Goal: Contribute content: Contribute content

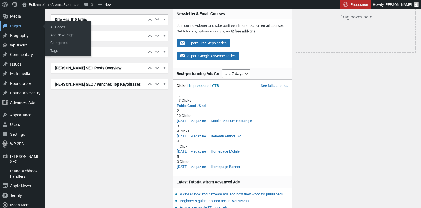
scroll to position [91, 0]
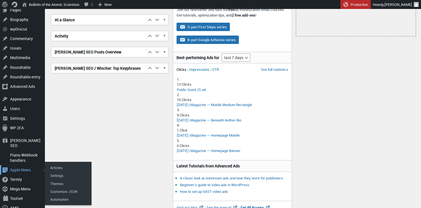
click at [19, 166] on div "Apple News" at bounding box center [22, 171] width 45 height 10
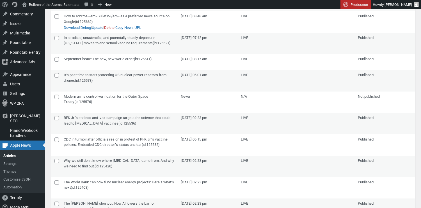
scroll to position [103, 0]
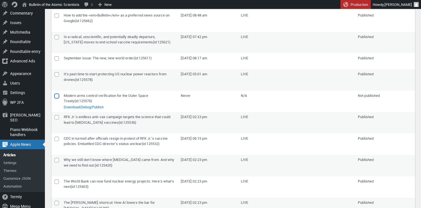
click at [57, 96] on input"] "checkbox" at bounding box center [56, 96] width 4 height 4
checkbox input"] "true"
click at [104, 107] on link "Publish" at bounding box center [98, 108] width 12 height 6
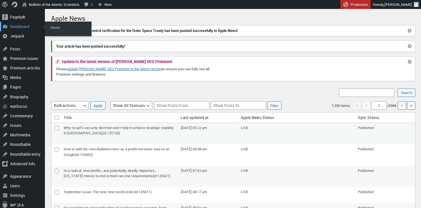
click at [20, 25] on div "Dashboard" at bounding box center [22, 27] width 45 height 10
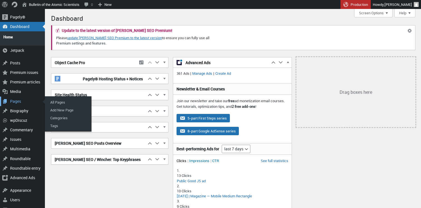
click at [16, 98] on div "Pages" at bounding box center [22, 102] width 45 height 10
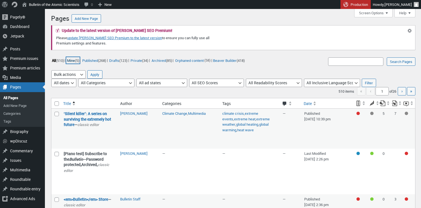
click at [76, 60] on link "Mine (5)" at bounding box center [72, 60] width 13 height 6
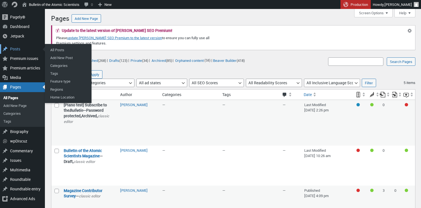
click at [17, 49] on div "Posts" at bounding box center [22, 49] width 45 height 10
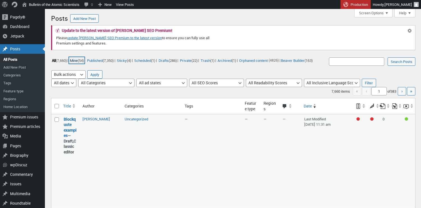
click at [77, 60] on link "Mine (54)" at bounding box center [76, 60] width 15 height 6
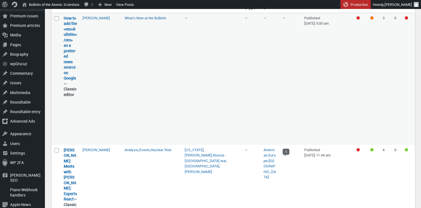
scroll to position [102, 0]
click at [66, 62] on strong "How to add the <em>Bulletin</em> as a preferred news source on Google — Classic…" at bounding box center [70, 56] width 13 height 82
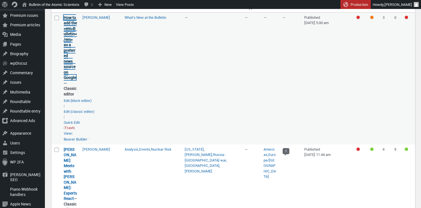
click at [71, 53] on link "How to add the <em>Bulletin</em> as a preferred news source on Google" at bounding box center [70, 48] width 13 height 66
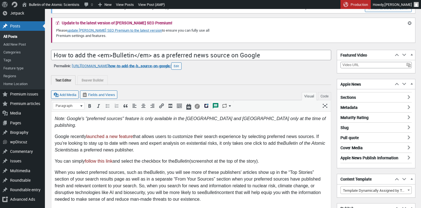
scroll to position [23, 0]
click at [373, 96] on h3 "Sections" at bounding box center [375, 95] width 71 height 7
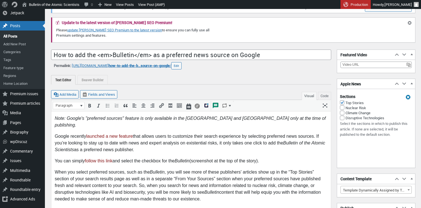
click at [405, 96] on div at bounding box center [408, 96] width 6 height 6
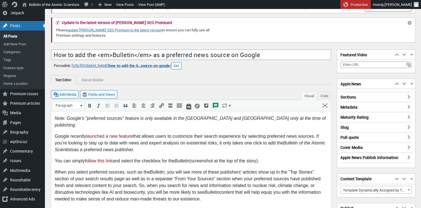
click at [351, 98] on h3 "Sections" at bounding box center [375, 95] width 71 height 7
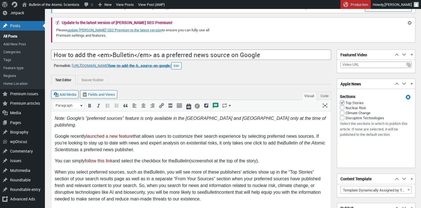
click at [405, 98] on div at bounding box center [408, 96] width 6 height 6
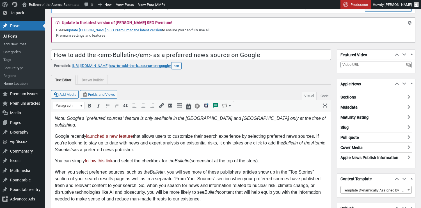
click at [356, 106] on h3 "Metadata" at bounding box center [375, 105] width 71 height 7
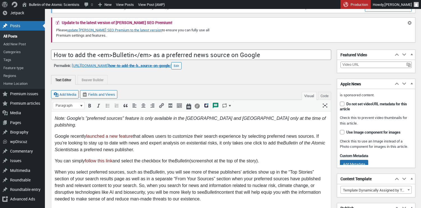
scroll to position [0, 0]
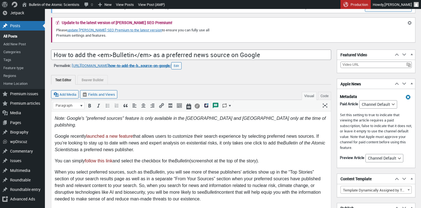
click at [405, 98] on div at bounding box center [408, 96] width 6 height 6
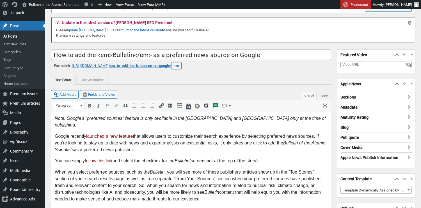
click at [351, 137] on h3 "Pull quote" at bounding box center [375, 135] width 71 height 7
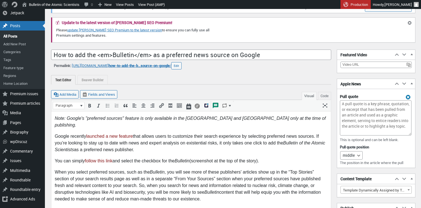
click at [405, 97] on div at bounding box center [408, 96] width 6 height 6
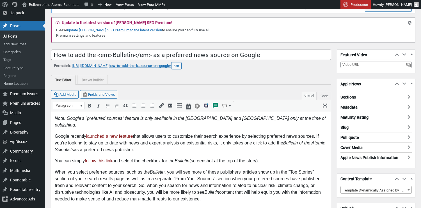
click at [359, 157] on h3 "Apple News Publish Information" at bounding box center [375, 158] width 71 height 11
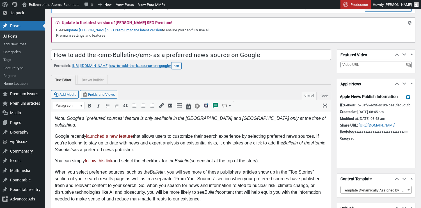
click at [405, 98] on div at bounding box center [408, 96] width 6 height 6
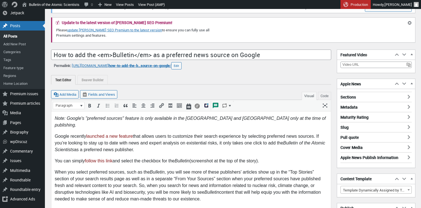
scroll to position [15, 0]
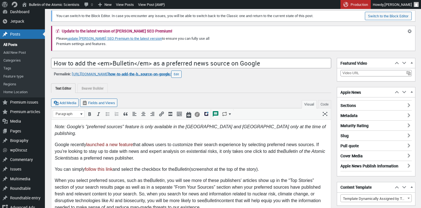
click at [358, 116] on h3 "Metadata" at bounding box center [375, 114] width 71 height 7
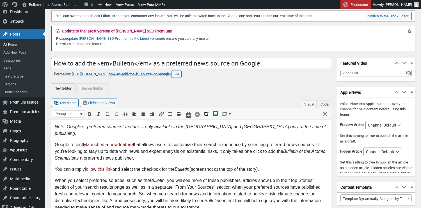
scroll to position [0, 0]
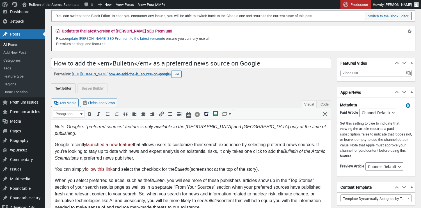
click at [405, 105] on div at bounding box center [408, 105] width 6 height 6
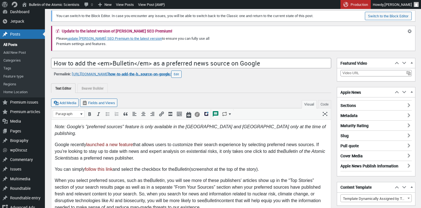
click at [365, 104] on h3 "Sections" at bounding box center [375, 103] width 71 height 7
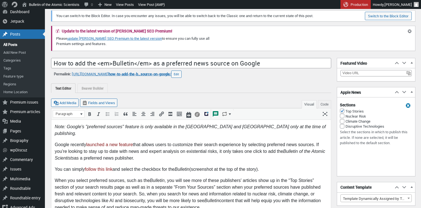
click at [405, 105] on div at bounding box center [408, 105] width 6 height 6
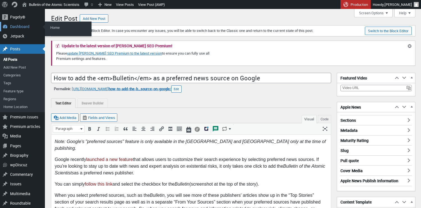
click at [18, 26] on div "Dashboard" at bounding box center [22, 27] width 45 height 10
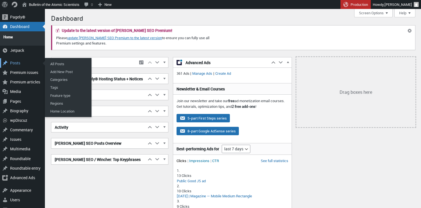
click at [18, 61] on div "Posts" at bounding box center [22, 63] width 45 height 10
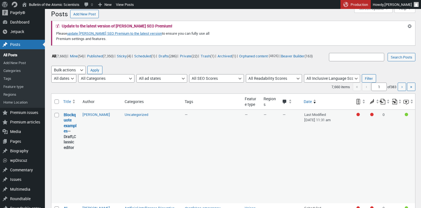
scroll to position [5, 0]
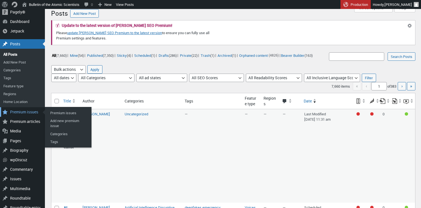
click at [21, 112] on div "Premium issues" at bounding box center [22, 112] width 45 height 10
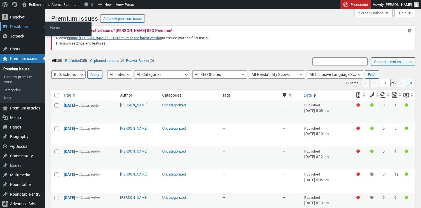
click at [15, 26] on div "Dashboard" at bounding box center [22, 27] width 45 height 10
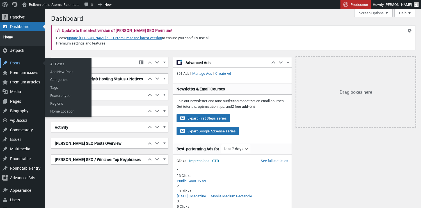
click at [16, 60] on div "Posts" at bounding box center [22, 63] width 45 height 10
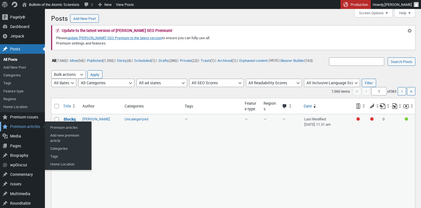
click at [20, 126] on div "Premium articles" at bounding box center [22, 127] width 45 height 10
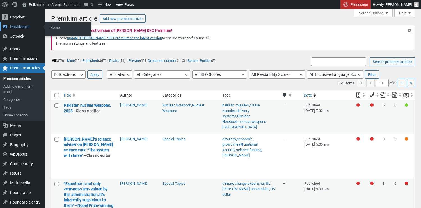
click at [16, 26] on div "Dashboard" at bounding box center [22, 27] width 45 height 10
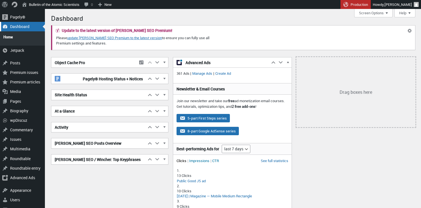
click at [20, 27] on div "Dashboard" at bounding box center [22, 27] width 45 height 10
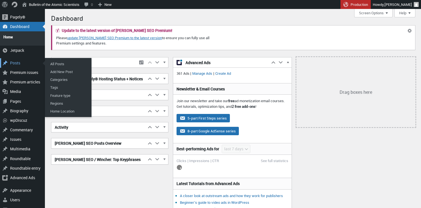
click at [17, 59] on div "Posts" at bounding box center [22, 63] width 45 height 10
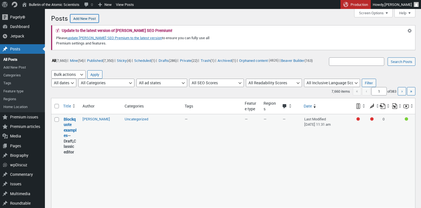
click at [85, 18] on link "Add New Post" at bounding box center [84, 18] width 29 height 8
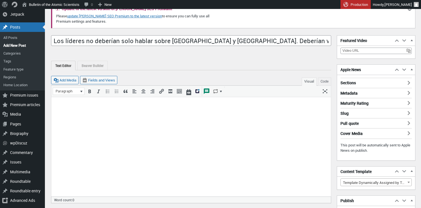
scroll to position [27, 0]
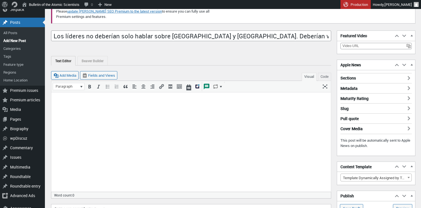
type input "Los líderes no deberían solo hablar sobre Hiroshima y Nagasaki. Deberían visita…"
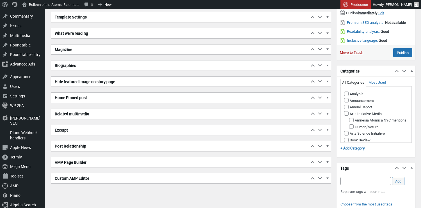
scroll to position [245, 0]
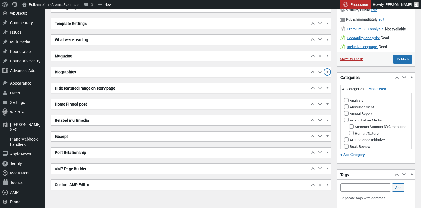
click at [327, 70] on span "button" at bounding box center [327, 72] width 6 height 5
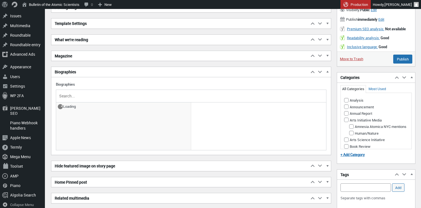
click at [90, 96] on input "text" at bounding box center [191, 96] width 266 height 8
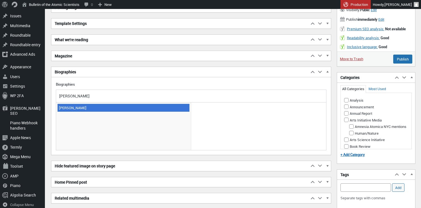
type input "alexandra"
click at [72, 108] on span "[PERSON_NAME]" at bounding box center [124, 108] width 132 height 8
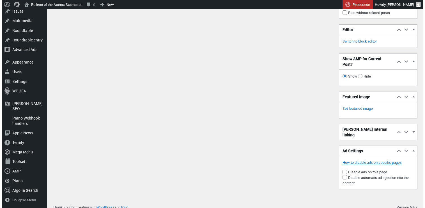
scroll to position [846, 0]
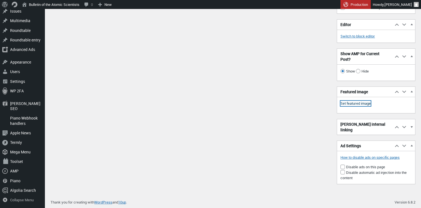
click at [348, 107] on link "Set featured image" at bounding box center [355, 104] width 30 height 6
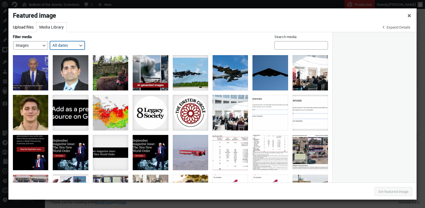
click at [85, 43] on select "All dates September 2025 August 2025 July 2025 June 2025 May 2025 April 2025 Ma…" at bounding box center [67, 45] width 35 height 8
select select "1"
click at [58, 41] on select "All dates September 2025 August 2025 July 2025 June 2025 May 2025 April 2025 Ma…" at bounding box center [67, 45] width 35 height 8
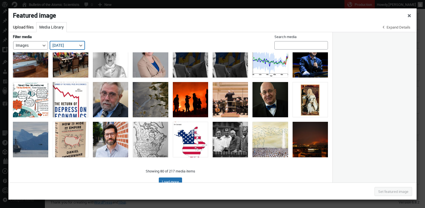
scroll to position [293, 0]
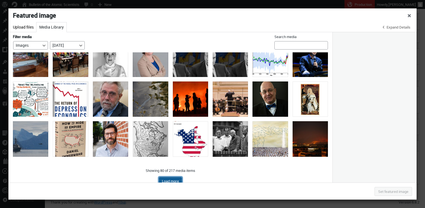
click at [160, 178] on button "Load more" at bounding box center [170, 181] width 23 height 8
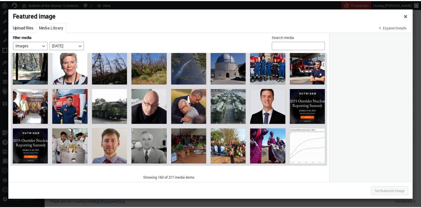
scroll to position [688, 0]
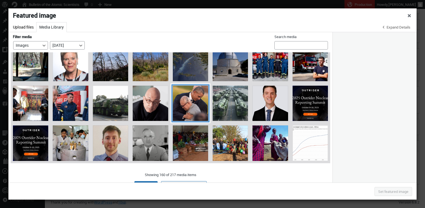
click at [187, 94] on div "U.S. President Obama Visits Hiroshima" at bounding box center [190, 103] width 35 height 35
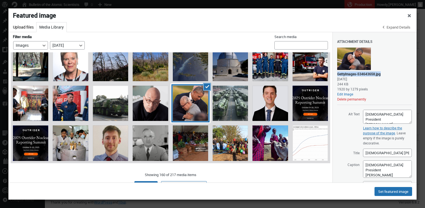
drag, startPoint x: 340, startPoint y: 74, endPoint x: 386, endPoint y: 75, distance: 46.0
click at [386, 75] on div "GettyImages-534643658.jpg August 12, 2025 244 KB 1920 by 1279 pixels Edit Image…" at bounding box center [374, 75] width 75 height 59
copy div "GettyImages-534643658.jpg"
click at [410, 15] on span "Close dialog" at bounding box center [410, 15] width 6 height 4
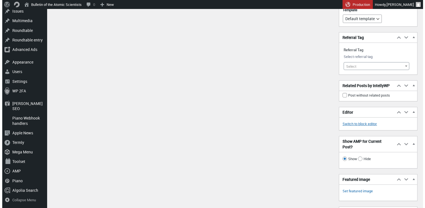
scroll to position [846, 0]
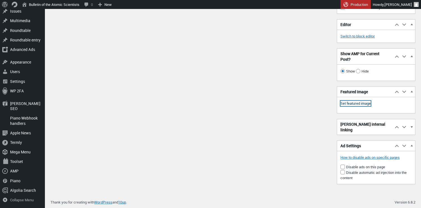
click at [344, 107] on link "Set featured image" at bounding box center [355, 104] width 30 height 6
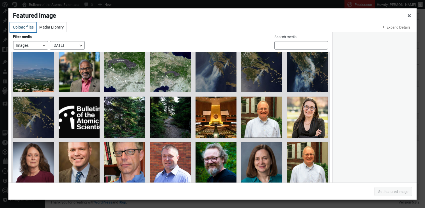
click at [28, 26] on button "Upload files" at bounding box center [23, 27] width 26 height 10
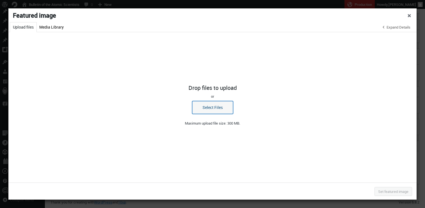
click at [207, 111] on button "Select Files" at bounding box center [212, 107] width 41 height 13
select select "1"
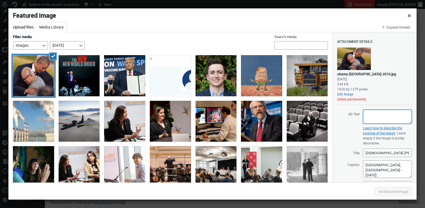
click at [377, 114] on textarea "Alt Text" at bounding box center [387, 117] width 49 height 14
paste textarea "El presidente estadounidense Barack Obama abraza a una víctima de la bomba atóm…"
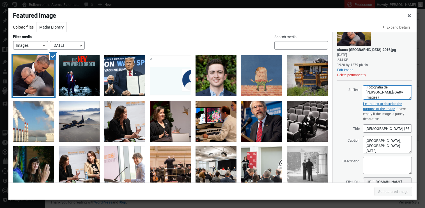
scroll to position [37, 0]
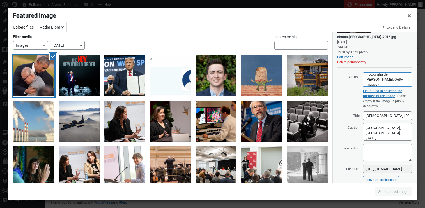
type textarea "El presidente estadounidense Barack Obama abraza a una víctima de la bomba atóm…"
drag, startPoint x: 365, startPoint y: 116, endPoint x: 413, endPoint y: 116, distance: 48.0
click at [413, 116] on div "Uploading 1 / 1 – Dismiss errors Attachment Details Saved. obama-hiroshima-2016…" at bounding box center [374, 107] width 84 height 151
click at [385, 130] on textarea "HIROSHIMA, JAPAN - MAY 27: U.S. President Barack Obama embraces an a-bomb victi…" at bounding box center [387, 131] width 49 height 17
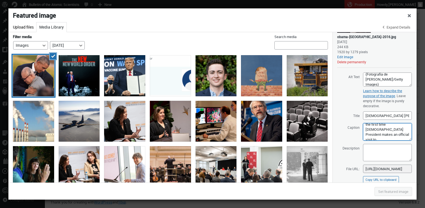
scroll to position [88, 0]
drag, startPoint x: 364, startPoint y: 127, endPoint x: 389, endPoint y: 142, distance: 30.1
click at [389, 142] on div "Attachment Details Saved. obama-hiroshima-2016.jpg September 5, 2025 244 KB 192…" at bounding box center [374, 91] width 75 height 192
paste textarea "El presidente estadounidense Barack Obama abraza a una víctima de la bomba atóm…"
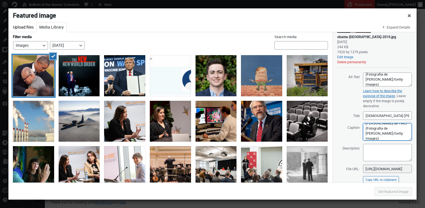
type textarea "El presidente estadounidense Barack Obama abraza a una víctima de la bomba atóm…"
click at [346, 118] on label "Title" at bounding box center [348, 115] width 22 height 8
click at [363, 118] on input "U.S. President Obama Visits Hiroshima" at bounding box center [387, 116] width 49 height 8
click at [364, 117] on input "U.S. President Obama Visits Hiroshima" at bounding box center [387, 116] width 49 height 8
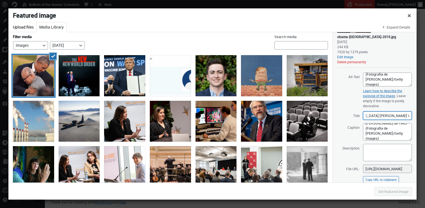
drag, startPoint x: 364, startPoint y: 116, endPoint x: 411, endPoint y: 118, distance: 46.3
click at [411, 118] on div "Uploading 1 / 1 – Dismiss errors Attachment Details Saved. obama-hiroshima-2016…" at bounding box center [374, 107] width 84 height 151
click at [350, 102] on div "Attachment Details Saved. obama-hiroshima-2016.jpg September 5, 2025 244 KB 192…" at bounding box center [374, 91] width 75 height 192
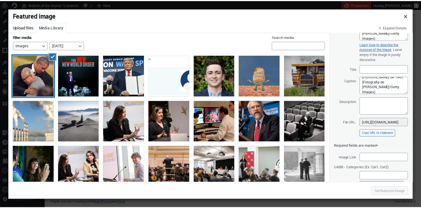
scroll to position [105, 0]
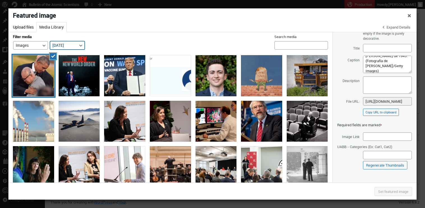
click at [81, 46] on select "All dates September 2025 August 2025 July 2025 June 2025 May 2025 April 2025 Ma…" at bounding box center [67, 45] width 35 height 8
click at [58, 41] on select "All dates September 2025 August 2025 July 2025 June 2025 May 2025 April 2025 Ma…" at bounding box center [67, 45] width 35 height 8
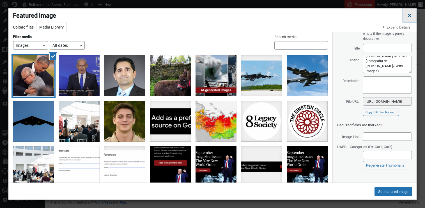
click at [410, 16] on span "Close dialog" at bounding box center [410, 15] width 6 height 4
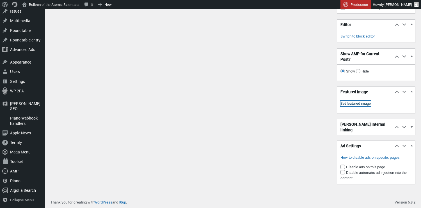
click at [364, 107] on link "Set featured image" at bounding box center [355, 104] width 30 height 6
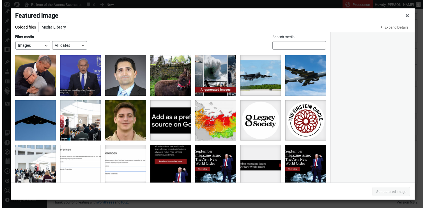
scroll to position [0, 0]
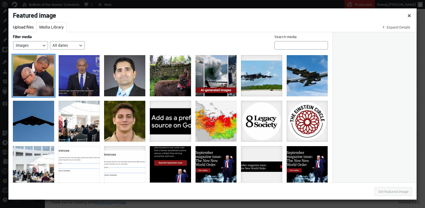
click at [38, 70] on div at bounding box center [33, 75] width 41 height 41
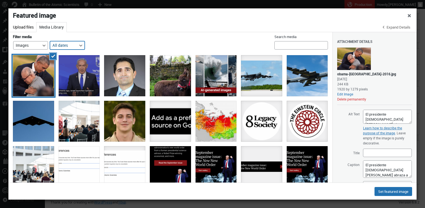
click at [85, 45] on select "All dates September 2025 August 2025 July 2025 June 2025 May 2025 April 2025 Ma…" at bounding box center [67, 45] width 35 height 8
click at [58, 41] on select "All dates September 2025 August 2025 July 2025 June 2025 May 2025 April 2025 Ma…" at bounding box center [67, 45] width 35 height 8
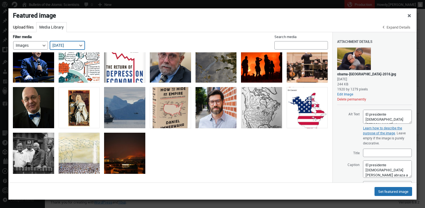
scroll to position [440, 0]
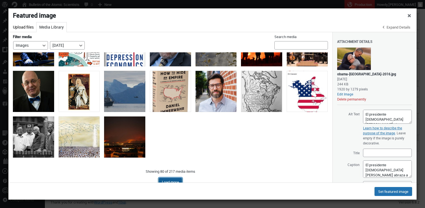
click at [175, 178] on button "Load more" at bounding box center [170, 182] width 23 height 8
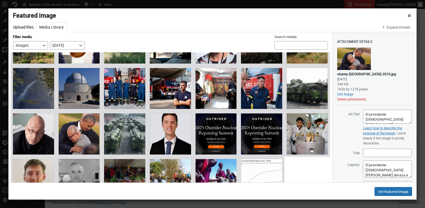
scroll to position [936, 0]
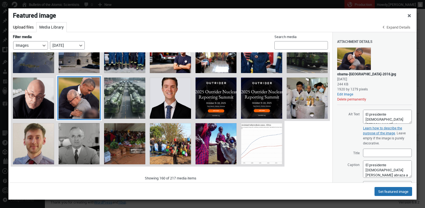
click at [81, 86] on div "U.S. President Obama Visits Hiroshima" at bounding box center [79, 98] width 41 height 41
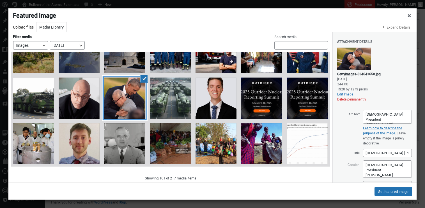
click at [124, 92] on div "U.S. President Obama Visits Hiroshima" at bounding box center [124, 98] width 41 height 41
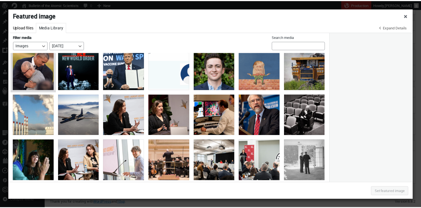
scroll to position [0, 0]
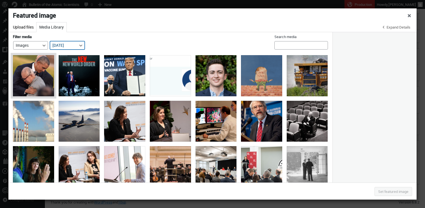
click at [84, 45] on select "All dates September 2025 August 2025 July 2025 June 2025 May 2025 April 2025 Ma…" at bounding box center [67, 45] width 35 height 8
select select "all"
click at [58, 41] on select "All dates September 2025 August 2025 July 2025 June 2025 May 2025 April 2025 Ma…" at bounding box center [67, 45] width 35 height 8
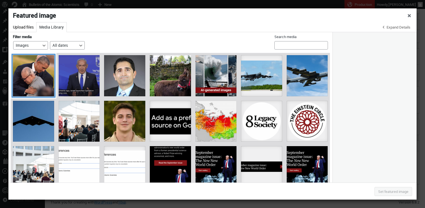
click at [31, 67] on div at bounding box center [33, 75] width 41 height 41
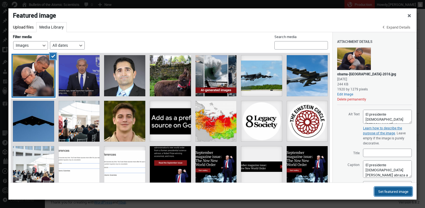
click at [388, 190] on button "Set featured image" at bounding box center [394, 191] width 38 height 9
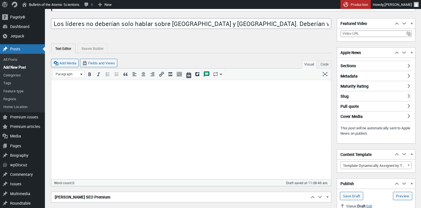
scroll to position [33, 0]
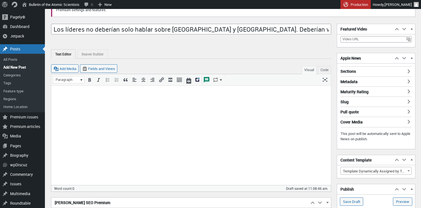
click at [84, 87] on html at bounding box center [190, 95] width 279 height 19
click at [325, 70] on button "Code" at bounding box center [324, 70] width 13 height 8
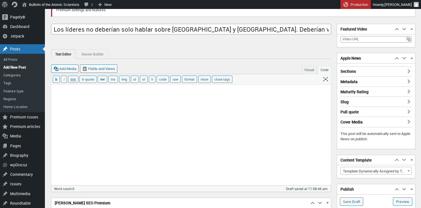
paste textarea "Los solemnes aniversarios de los bombardeos de Hiroshima y Nagasaki llegan y pa…"
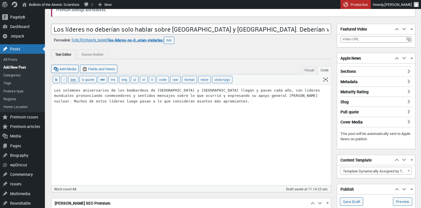
paste textarea "Pero estas conmemoraciones anuales no resuelven el problema en cuestión: mientr…"
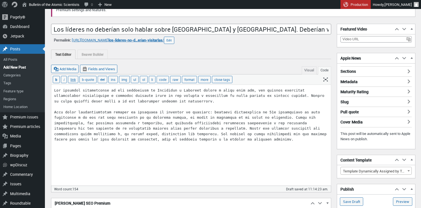
paste textarea "Quizás el problema es que, para muchos, los riesgos nucleares parecen en gran m…"
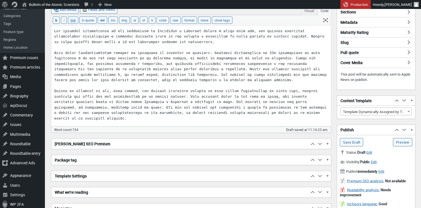
scroll to position [104, 0]
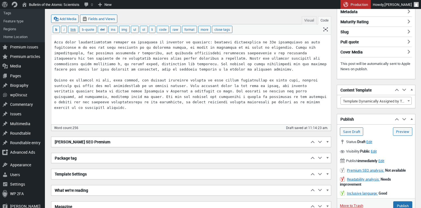
paste textarea "Los líderes de Estados Unidos —el país que lanzó las bombas atómicas sobre Japó…"
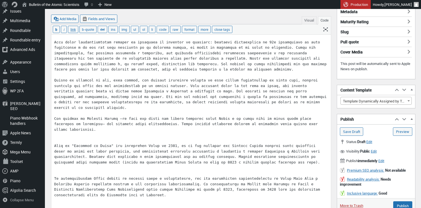
scroll to position [426, 0]
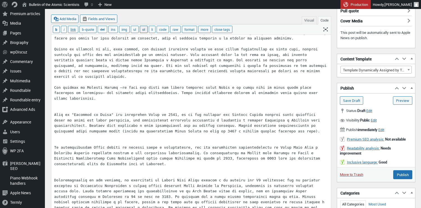
scroll to position [139, 0]
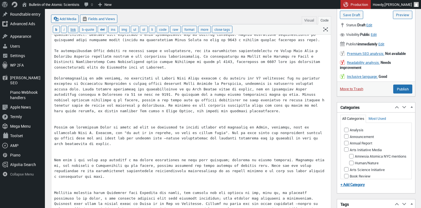
scroll to position [222, 0]
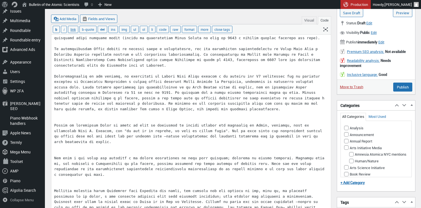
click at [60, 115] on textarea at bounding box center [190, 145] width 279 height 498
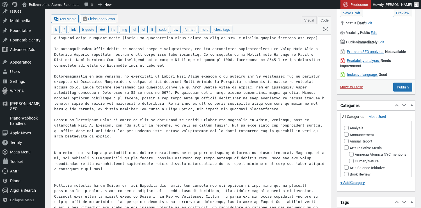
click at [61, 141] on textarea at bounding box center [190, 142] width 279 height 493
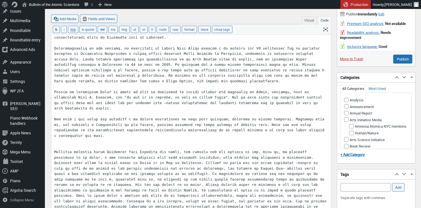
scroll to position [251, 0]
click at [71, 139] on textarea at bounding box center [190, 110] width 279 height 487
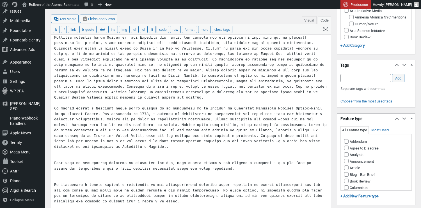
scroll to position [361, 0]
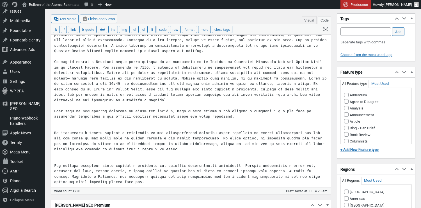
scroll to position [408, 0]
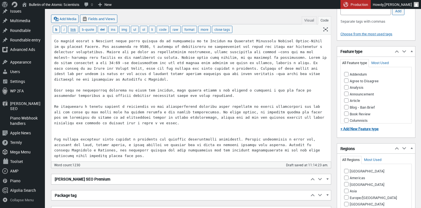
scroll to position [442, 0]
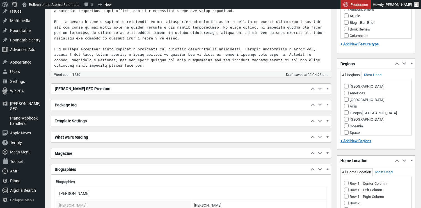
scroll to position [519, 0]
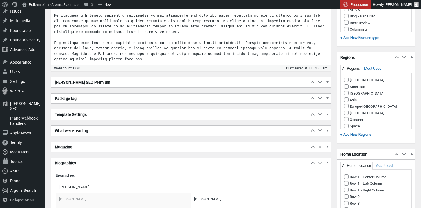
type textarea "Los solemnes aniversarios de los bombardeos de Hiroshima y Nagasaki llegan y pa…"
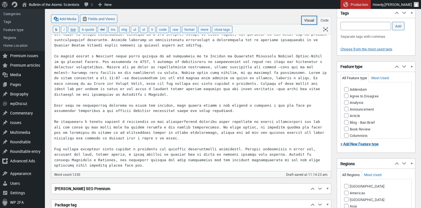
click at [304, 22] on button "Visual" at bounding box center [309, 20] width 15 height 8
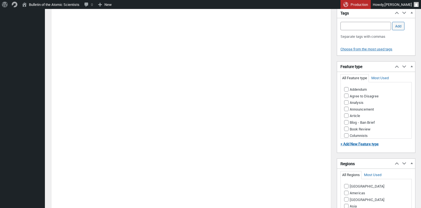
scroll to position [480, 0]
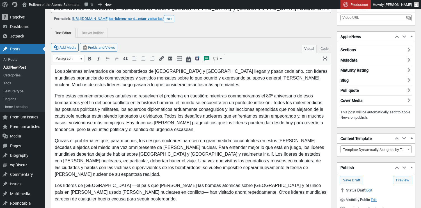
scroll to position [47, 0]
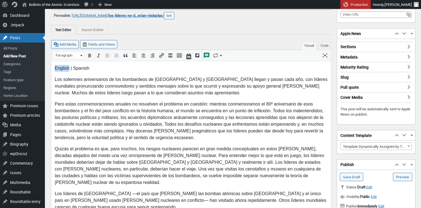
drag, startPoint x: 55, startPoint y: 68, endPoint x: 70, endPoint y: 68, distance: 14.9
click at [70, 68] on p "English | Spanish" at bounding box center [191, 68] width 273 height 7
click at [161, 57] on icon "Insert/edit link (⌘K)" at bounding box center [162, 56] width 6 height 6
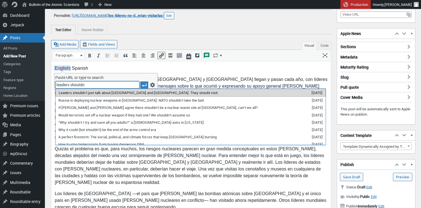
click at [118, 93] on span "Leaders shouldn’t just talk about Hiroshima and Nagasaki. They should visit." at bounding box center [139, 92] width 160 height 5
type input "https://thebulletin.org/2025/08/leaders-shouldnt-just-talk-about-hiroshima-and-…"
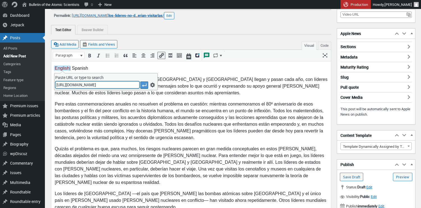
click at [146, 85] on icon "Apply" at bounding box center [144, 85] width 6 height 6
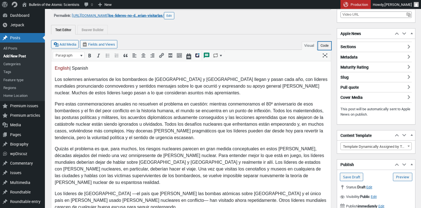
click at [322, 45] on button "Code" at bounding box center [324, 46] width 13 height 8
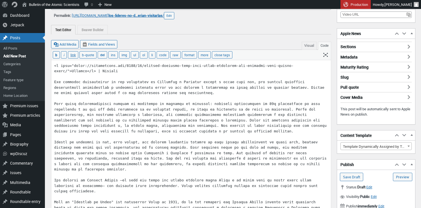
click at [308, 47] on button "Visual" at bounding box center [309, 46] width 15 height 8
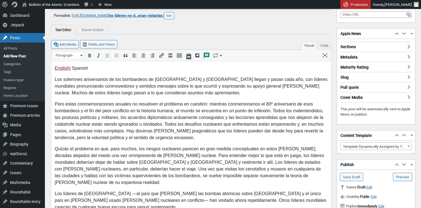
click at [197, 104] on p "Pero estas conmemoraciones anuales no resuelven el problema en cuestión: mientr…" at bounding box center [191, 121] width 273 height 40
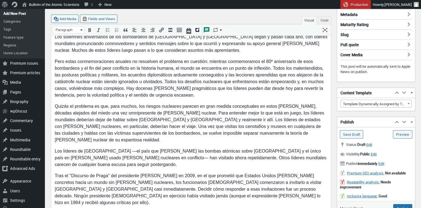
scroll to position [53, 0]
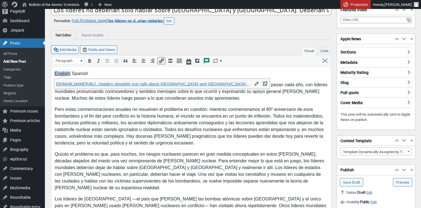
drag, startPoint x: 70, startPoint y: 74, endPoint x: 55, endPoint y: 74, distance: 14.6
click at [55, 74] on p "English﻿ | Spanish" at bounding box center [191, 73] width 273 height 7
click at [88, 61] on icon "Bold (⌘B)" at bounding box center [90, 61] width 6 height 6
click at [104, 76] on p "English﻿ | Spanish" at bounding box center [191, 73] width 273 height 7
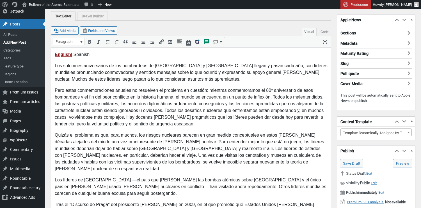
scroll to position [89, 0]
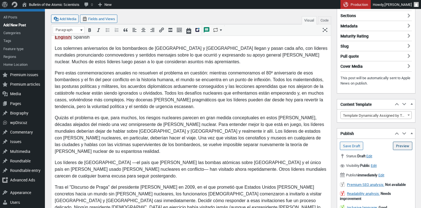
click at [397, 145] on link "Preview (opens in a new tab)" at bounding box center [402, 146] width 19 height 8
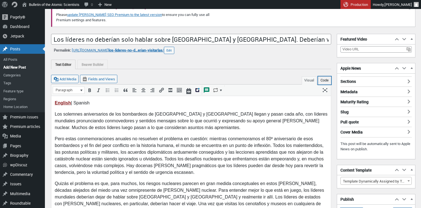
click at [323, 81] on button "Code" at bounding box center [324, 81] width 13 height 8
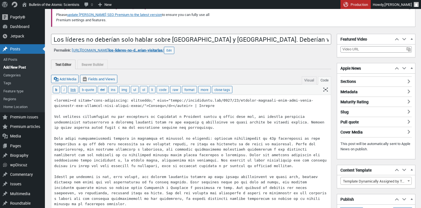
drag, startPoint x: 214, startPoint y: 105, endPoint x: 199, endPoint y: 105, distance: 15.2
paste textarea "Spanish"
drag, startPoint x: 229, startPoint y: 105, endPoint x: 205, endPoint y: 106, distance: 23.3
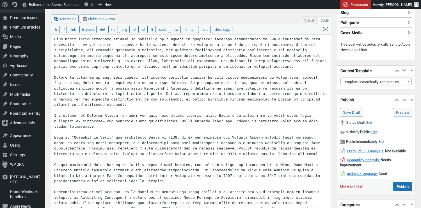
scroll to position [126, 0]
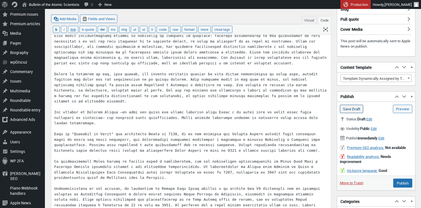
type textarea "Spanish | <strong><a style="text-decoration: underline;" href="https://thebulle…"
click at [352, 109] on input "Save Draft" at bounding box center [351, 109] width 23 height 8
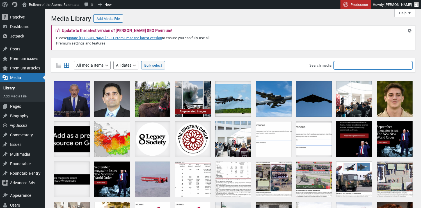
click at [349, 67] on input "Search media" at bounding box center [373, 65] width 79 height 8
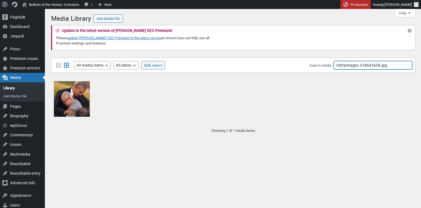
type input "GettyImages-534643658.jpg"
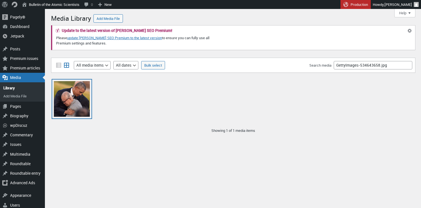
click at [80, 100] on div "U.S. President Obama Visits Hiroshima" at bounding box center [72, 99] width 36 height 36
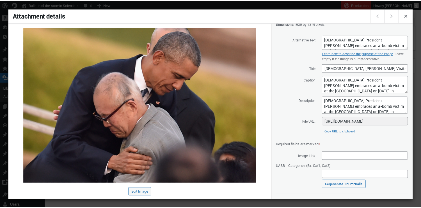
scroll to position [55, 0]
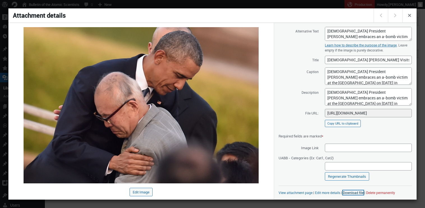
click at [349, 192] on link "Download file" at bounding box center [353, 193] width 21 height 4
click at [412, 16] on span "Close dialog" at bounding box center [410, 15] width 6 height 4
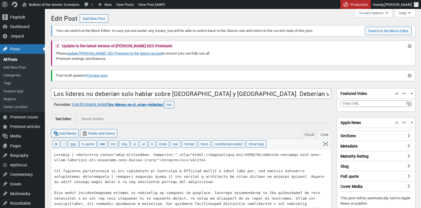
scroll to position [4, 0]
click at [174, 105] on button "Edit" at bounding box center [169, 104] width 10 height 7
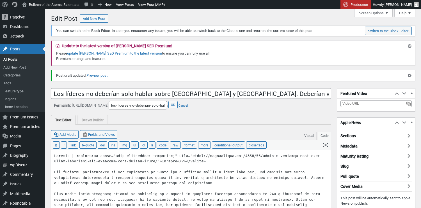
click at [122, 106] on span "https://thebulletin.org/2025/09/ URL Slug los-lideres-no-deberian-solo-hablar-s…" at bounding box center [120, 105] width 97 height 8
drag, startPoint x: 126, startPoint y: 105, endPoint x: 115, endPoint y: 107, distance: 10.5
click at [115, 107] on span "https://thebulletin.org/2025/09/ URL Slug los-lideres-no-deberian-solo-hablar-s…" at bounding box center [120, 105] width 97 height 8
click at [123, 105] on span "https://thebulletin.org/2025/09/ URL Slug los-lideres-no-deberian-solo-hablar-s…" at bounding box center [120, 105] width 97 height 8
click at [188, 104] on button "Cancel" at bounding box center [183, 106] width 10 height 4
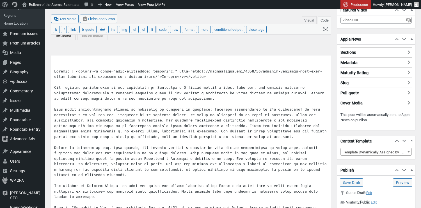
scroll to position [198, 0]
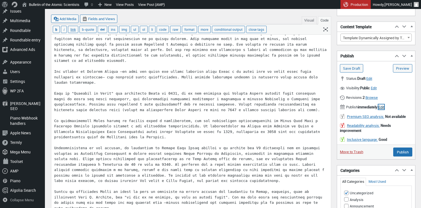
click at [384, 106] on span "Edit" at bounding box center [381, 107] width 6 height 5
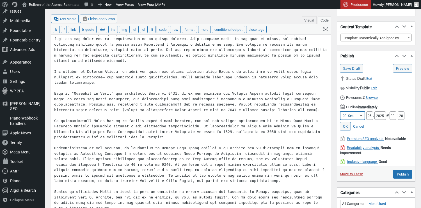
click at [358, 116] on select "01-Jan 02-Feb 03-Mar 04-Apr 05-May 06-Jun 07-Jul 08-Aug 09-Sep 10-Oct 11-Nov 12…" at bounding box center [352, 116] width 25 height 8
select select "08"
click at [340, 112] on select "01-Jan 02-Feb 03-Mar 04-Apr 05-May 06-Jun 07-Jul 08-Aug 09-Sep 10-Oct 11-Nov 12…" at bounding box center [352, 116] width 25 height 8
drag, startPoint x: 369, startPoint y: 115, endPoint x: 365, endPoint y: 116, distance: 4.8
click at [366, 116] on input "05" at bounding box center [369, 116] width 7 height 8
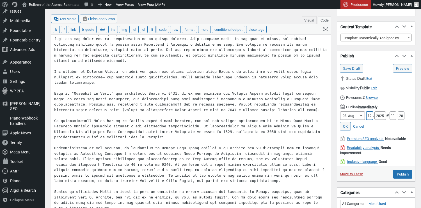
type input "12"
click at [394, 116] on input "11" at bounding box center [392, 116] width 7 height 8
click at [408, 117] on div "Month 01-Jan 02-Feb 03-Mar 04-Apr 05-May 06-Jun 07-Jul 08-Aug 09-Sep 10-Oct 11-…" at bounding box center [376, 116] width 72 height 8
drag, startPoint x: 396, startPoint y: 116, endPoint x: 391, endPoint y: 116, distance: 4.2
click at [391, 116] on input "11" at bounding box center [392, 116] width 7 height 8
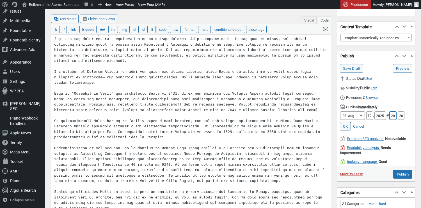
type input "20"
drag, startPoint x: 404, startPoint y: 116, endPoint x: 399, endPoint y: 116, distance: 5.3
click at [399, 116] on input "20" at bounding box center [401, 116] width 7 height 8
type input "00"
click at [405, 104] on div "Publish immediately Edit Edit date and time Date and time Month 01-Jan 02-Feb 0…" at bounding box center [376, 119] width 78 height 32
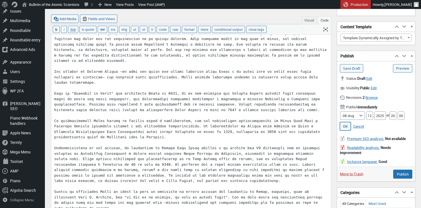
click at [342, 128] on link "OK" at bounding box center [345, 126] width 11 height 8
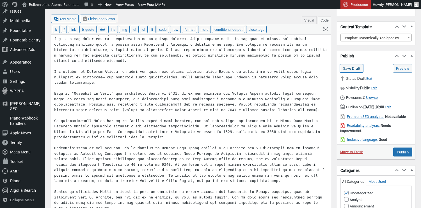
click at [351, 70] on input "Save Draft" at bounding box center [351, 68] width 23 height 8
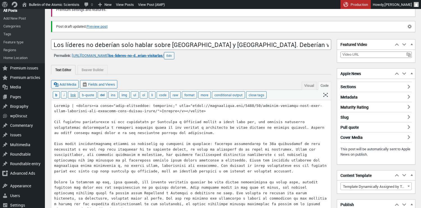
scroll to position [56, 0]
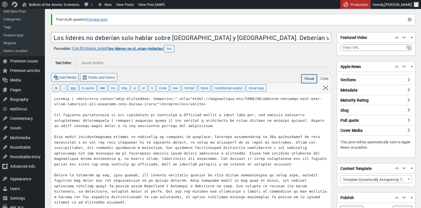
click at [304, 80] on button "Visual" at bounding box center [309, 79] width 15 height 8
type textarea "<span data-mce-type="bookmark" style="display: inline-block; width: 0px; overfl…"
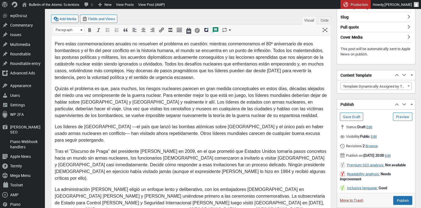
scroll to position [164, 0]
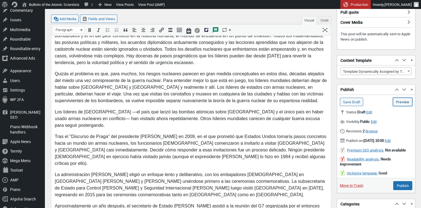
click at [398, 103] on link "Preview (opens in a new tab)" at bounding box center [402, 102] width 19 height 8
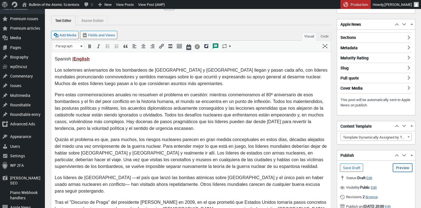
scroll to position [97, 0]
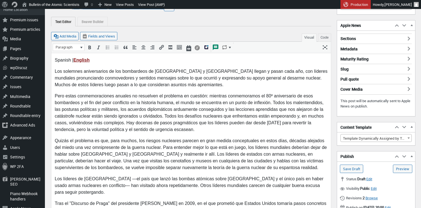
drag, startPoint x: 54, startPoint y: 59, endPoint x: 74, endPoint y: 60, distance: 19.6
click at [74, 60] on p "Spanish | English" at bounding box center [191, 60] width 273 height 7
click at [87, 48] on icon "Bold (⌘B)" at bounding box center [90, 48] width 6 height 6
drag, startPoint x: 121, startPoint y: 61, endPoint x: 204, endPoint y: 121, distance: 102.8
click at [121, 61] on p "Spanish | English﻿" at bounding box center [191, 60] width 273 height 7
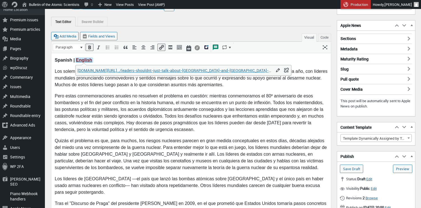
click at [249, 93] on p "Pero estas conmemoraciones anuales no resuelven el problema en cuestión: mientr…" at bounding box center [191, 113] width 273 height 40
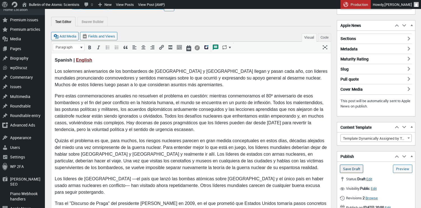
click at [346, 168] on input "Save Draft" at bounding box center [351, 169] width 23 height 8
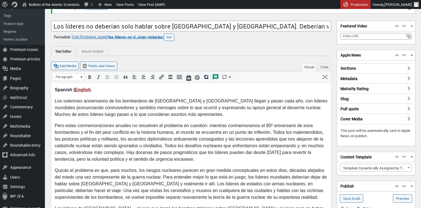
scroll to position [94, 0]
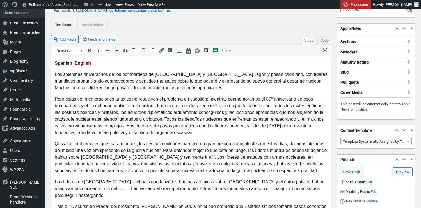
click at [397, 171] on link "Preview (opens in a new tab)" at bounding box center [402, 172] width 19 height 8
click at [55, 63] on strong "Spanish | English" at bounding box center [73, 63] width 36 height 5
drag, startPoint x: 99, startPoint y: 63, endPoint x: 79, endPoint y: 62, distance: 19.6
click at [79, 62] on strong "Language: Spanish | English" at bounding box center [85, 63] width 60 height 5
click at [88, 51] on icon "Bold (⌘B)" at bounding box center [90, 51] width 6 height 6
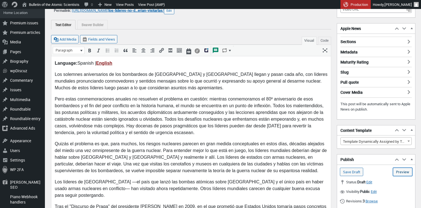
click at [401, 171] on link "Preview (opens in a new tab)" at bounding box center [402, 172] width 19 height 8
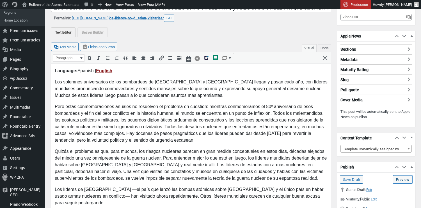
scroll to position [75, 0]
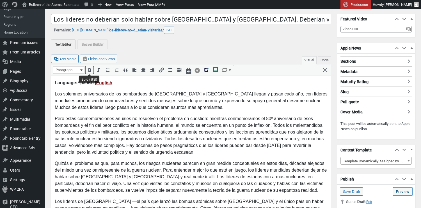
click at [90, 68] on icon "Bold (⌘B)" at bounding box center [90, 70] width 6 height 6
click at [78, 82] on strong "Language: Spanish | English" at bounding box center [85, 82] width 60 height 5
drag, startPoint x: 79, startPoint y: 82, endPoint x: 54, endPoint y: 84, distance: 25.6
click at [75, 82] on link "English" at bounding box center [83, 82] width 16 height 5
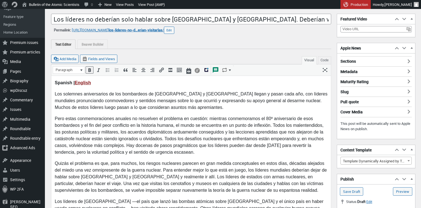
click at [133, 85] on p "Spanish | English" at bounding box center [191, 82] width 273 height 7
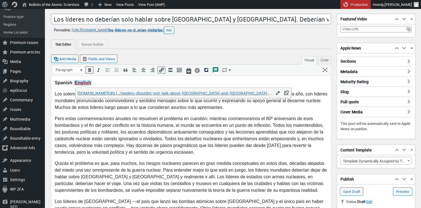
click at [61, 84] on strong "Spanish | English﻿" at bounding box center [73, 82] width 37 height 5
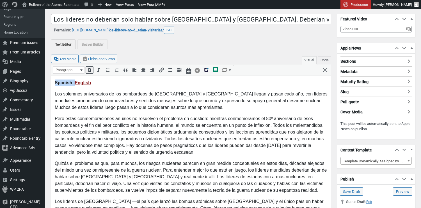
drag, startPoint x: 55, startPoint y: 83, endPoint x: 75, endPoint y: 84, distance: 19.9
click at [75, 84] on strong "Spanish | English" at bounding box center [73, 82] width 36 height 5
click at [88, 70] on icon "Bold (⌘B)" at bounding box center [90, 70] width 6 height 6
click at [152, 84] on p "Spanish | English" at bounding box center [191, 82] width 273 height 7
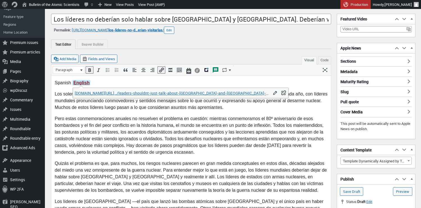
click at [108, 83] on p "Spanish | English﻿" at bounding box center [191, 82] width 273 height 7
click at [62, 84] on p "Spanish | English﻿" at bounding box center [191, 82] width 273 height 7
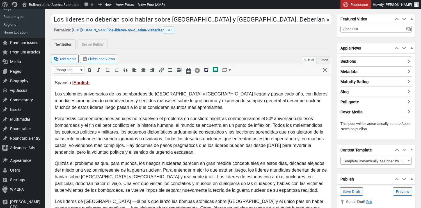
drag, startPoint x: 72, startPoint y: 82, endPoint x: 158, endPoint y: 144, distance: 105.6
click at [72, 82] on p "Spanish | English" at bounding box center [191, 82] width 273 height 7
click at [117, 102] on p "Los solemnes aniversarios de los bombardeos de [GEOGRAPHIC_DATA] y [GEOGRAPHIC_…" at bounding box center [191, 101] width 273 height 20
click at [400, 191] on link "Preview (opens in a new tab)" at bounding box center [402, 192] width 19 height 8
drag, startPoint x: 54, startPoint y: 83, endPoint x: 139, endPoint y: 150, distance: 107.8
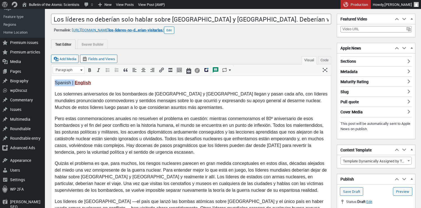
click at [89, 71] on icon "Bold (⌘B)" at bounding box center [90, 70] width 6 height 6
click at [126, 94] on p "Los solemnes aniversarios de los bombardeos de [GEOGRAPHIC_DATA] y [GEOGRAPHIC_…" at bounding box center [191, 101] width 273 height 20
click at [400, 191] on link "Preview (opens in a new tab)" at bounding box center [402, 192] width 19 height 8
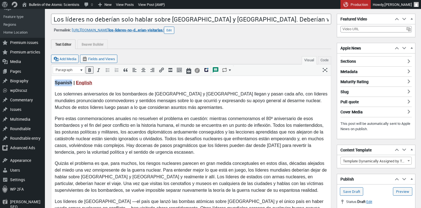
drag, startPoint x: 54, startPoint y: 82, endPoint x: 72, endPoint y: 81, distance: 17.7
click at [72, 81] on strong "Spanish | English" at bounding box center [73, 82] width 37 height 5
click at [88, 70] on icon "Bold (⌘B)" at bounding box center [90, 70] width 6 height 6
click at [129, 99] on p "Los solemnes aniversarios de los bombardeos de [GEOGRAPHIC_DATA] y [GEOGRAPHIC_…" at bounding box center [191, 101] width 273 height 20
click at [70, 82] on p "Spanish | English" at bounding box center [191, 82] width 273 height 7
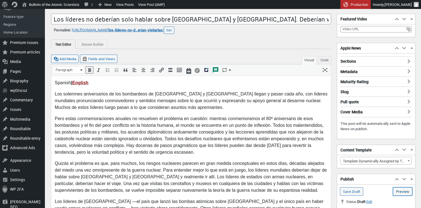
click at [398, 192] on link "Preview (opens in a new tab)" at bounding box center [402, 192] width 19 height 8
drag, startPoint x: 55, startPoint y: 83, endPoint x: 83, endPoint y: 76, distance: 28.6
click at [75, 82] on p "Spanish | English" at bounding box center [191, 82] width 273 height 7
click at [91, 70] on icon "Bold (⌘B)" at bounding box center [90, 70] width 6 height 6
click at [107, 85] on p "Spanish | English" at bounding box center [191, 82] width 273 height 7
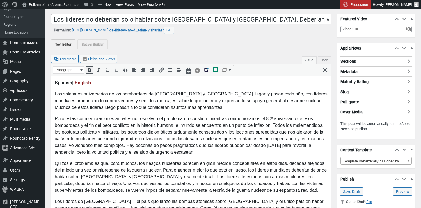
click at [61, 84] on strong "Spanish | English" at bounding box center [73, 82] width 36 height 5
drag, startPoint x: 97, startPoint y: 81, endPoint x: 55, endPoint y: 82, distance: 42.4
click at [55, 82] on p "Spanish | English﻿" at bounding box center [191, 82] width 273 height 7
click at [99, 69] on icon "Italic (⌘I)" at bounding box center [99, 70] width 6 height 6
click at [120, 94] on p "Los solemnes aniversarios de los bombardeos de [GEOGRAPHIC_DATA] y [GEOGRAPHIC_…" at bounding box center [191, 101] width 273 height 20
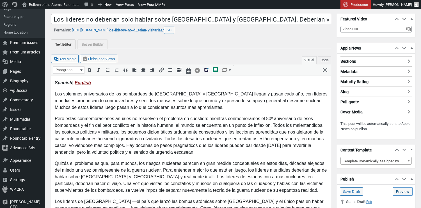
click at [395, 190] on link "Preview (opens in a new tab)" at bounding box center [402, 192] width 19 height 8
drag, startPoint x: 105, startPoint y: 81, endPoint x: 55, endPoint y: 80, distance: 50.2
click at [55, 80] on p "Spanish | English﻿" at bounding box center [191, 82] width 273 height 7
click at [100, 68] on icon "Italic (⌘I)" at bounding box center [99, 70] width 6 height 6
click at [63, 82] on strong "Spanish | English﻿" at bounding box center [73, 82] width 36 height 5
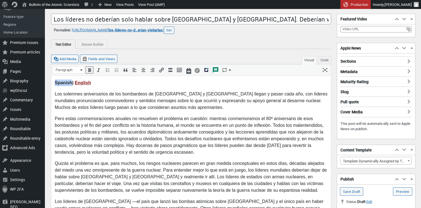
drag, startPoint x: 56, startPoint y: 83, endPoint x: 71, endPoint y: 82, distance: 15.4
click at [71, 82] on strong "Spanish | English﻿" at bounding box center [73, 82] width 36 height 5
click at [57, 83] on strong "español | English" at bounding box center [73, 82] width 36 height 5
click at [104, 94] on p "Los solemnes aniversarios de los bombardeos de [GEOGRAPHIC_DATA] y [GEOGRAPHIC_…" at bounding box center [191, 101] width 273 height 20
click at [350, 192] on input "Save Draft" at bounding box center [351, 192] width 23 height 8
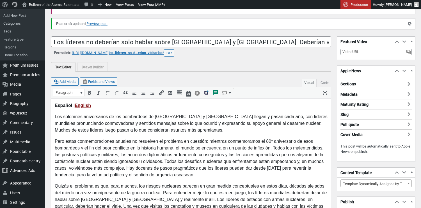
scroll to position [107, 0]
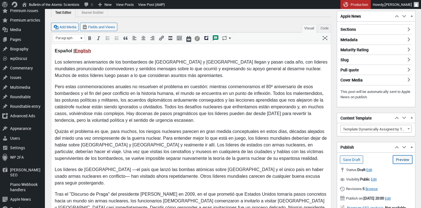
click at [398, 160] on link "Preview (opens in a new tab)" at bounding box center [402, 160] width 19 height 8
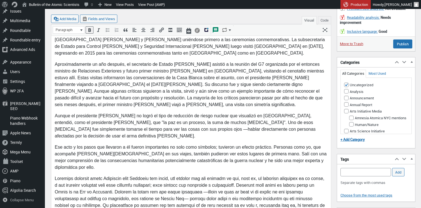
scroll to position [308, 0]
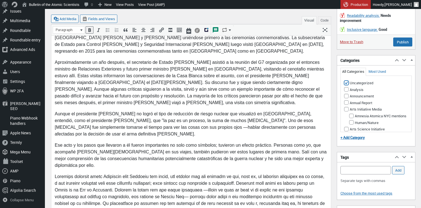
click at [345, 85] on input "Uncategorized" at bounding box center [346, 83] width 4 height 4
checkbox input "false"
click at [347, 92] on input "Analysis" at bounding box center [346, 89] width 4 height 4
checkbox input "true"
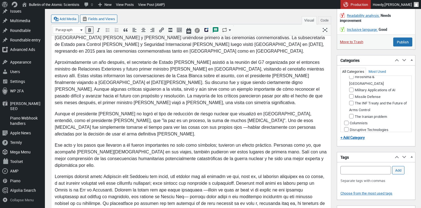
scroll to position [112, 0]
click at [352, 79] on input "Hiroshima & [GEOGRAPHIC_DATA]" at bounding box center [351, 77] width 4 height 4
checkbox input "true"
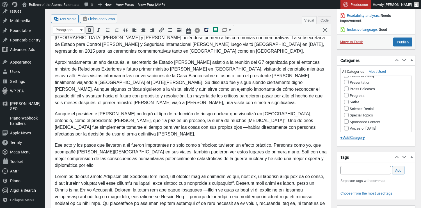
click at [346, 25] on input "Nuclear Risk" at bounding box center [346, 22] width 4 height 4
checkbox input "true"
click at [351, 51] on input "Nuclear Weapons" at bounding box center [351, 49] width 4 height 4
checkbox input "true"
click at [394, 52] on button "Make primary" at bounding box center [396, 49] width 22 height 5
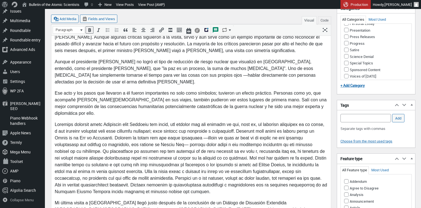
scroll to position [383, 0]
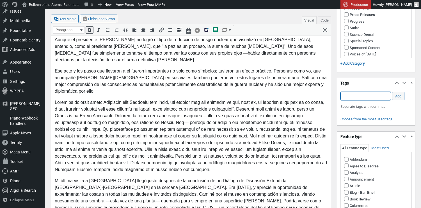
click at [358, 100] on input "Add Tag" at bounding box center [365, 96] width 50 height 8
click at [356, 112] on li "Hiroshima and Nagasaki" at bounding box center [366, 111] width 50 height 8
click at [389, 100] on input "Hiroshima and Nagasaki," at bounding box center [365, 96] width 50 height 8
click at [383, 100] on input "Hiroshima and Nagasaki," at bounding box center [365, 96] width 50 height 8
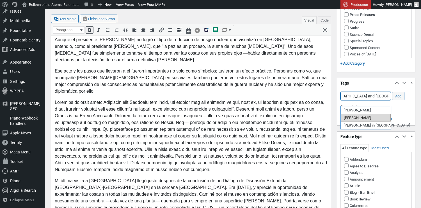
click at [361, 117] on li "Obama" at bounding box center [366, 118] width 50 height 8
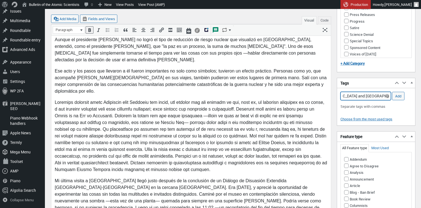
scroll to position [0, 28]
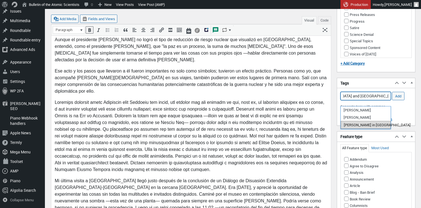
click at [363, 125] on li "Obama in Hiroshima" at bounding box center [366, 125] width 50 height 8
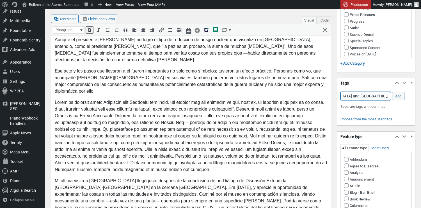
scroll to position [0, 0]
click at [379, 100] on input "Hiroshima and Nagasaki, Obama, Obama in Hiroshima," at bounding box center [365, 96] width 50 height 8
click at [382, 100] on input "Hiroshima and Nagasaki, Obama, Obama en Hiroshima," at bounding box center [365, 96] width 50 height 8
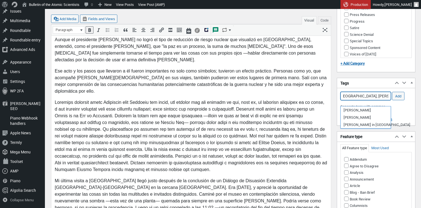
scroll to position [0, 56]
paste input "Discurso de Barack Obama en Praga"
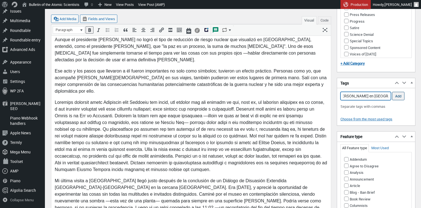
type input "Hiroshima and Nagasaki, Obama, Obama en Hiroshima, Discurso de Barack Obama en …"
click at [396, 100] on input "Add" at bounding box center [398, 96] width 12 height 8
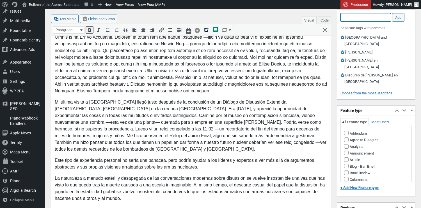
scroll to position [468, 0]
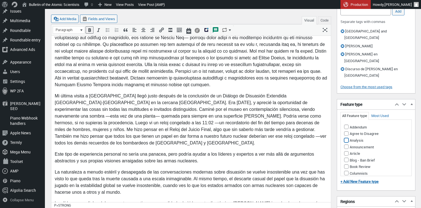
click at [347, 138] on input "Analysis" at bounding box center [346, 140] width 4 height 4
checkbox input "true"
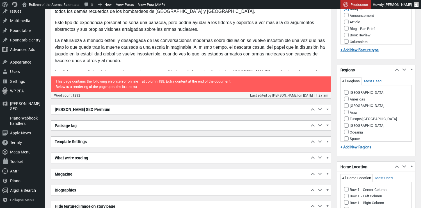
scroll to position [600, 0]
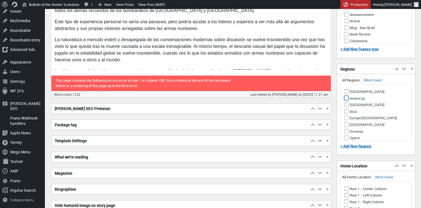
click at [346, 96] on input "Americas" at bounding box center [346, 98] width 4 height 4
checkbox input "true"
click at [347, 109] on input "Asia" at bounding box center [346, 111] width 4 height 4
checkbox input "true"
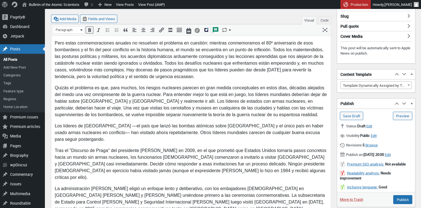
scroll to position [149, 0]
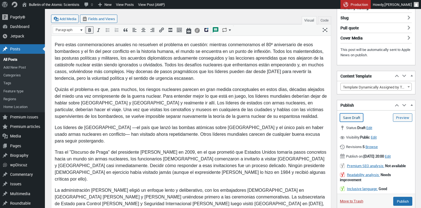
click at [345, 116] on input "Save Draft" at bounding box center [351, 118] width 23 height 8
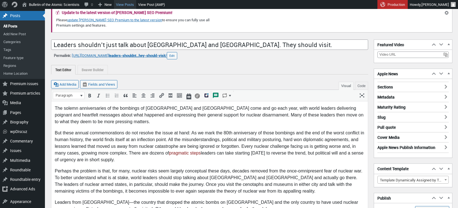
scroll to position [4, 0]
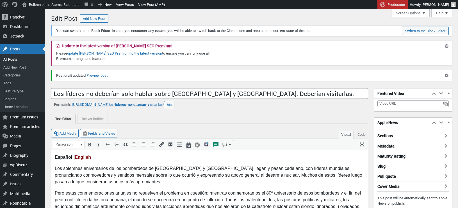
scroll to position [4, 0]
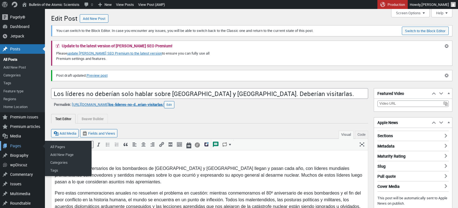
click at [19, 147] on div "Pages" at bounding box center [22, 146] width 45 height 10
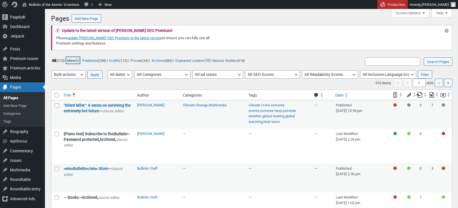
click at [73, 60] on link "Mine (5)" at bounding box center [72, 60] width 13 height 6
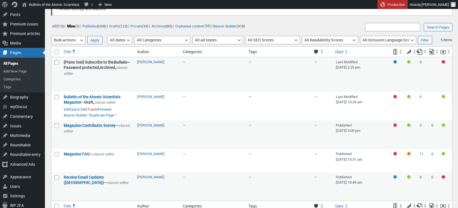
scroll to position [46, 0]
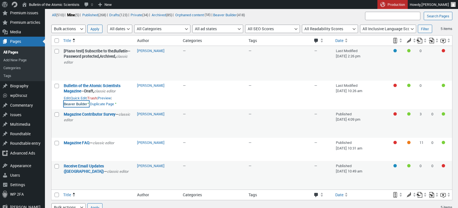
click at [74, 107] on link "Beaver Builder •" at bounding box center [76, 104] width 25 height 6
